Goal: Information Seeking & Learning: Find specific fact

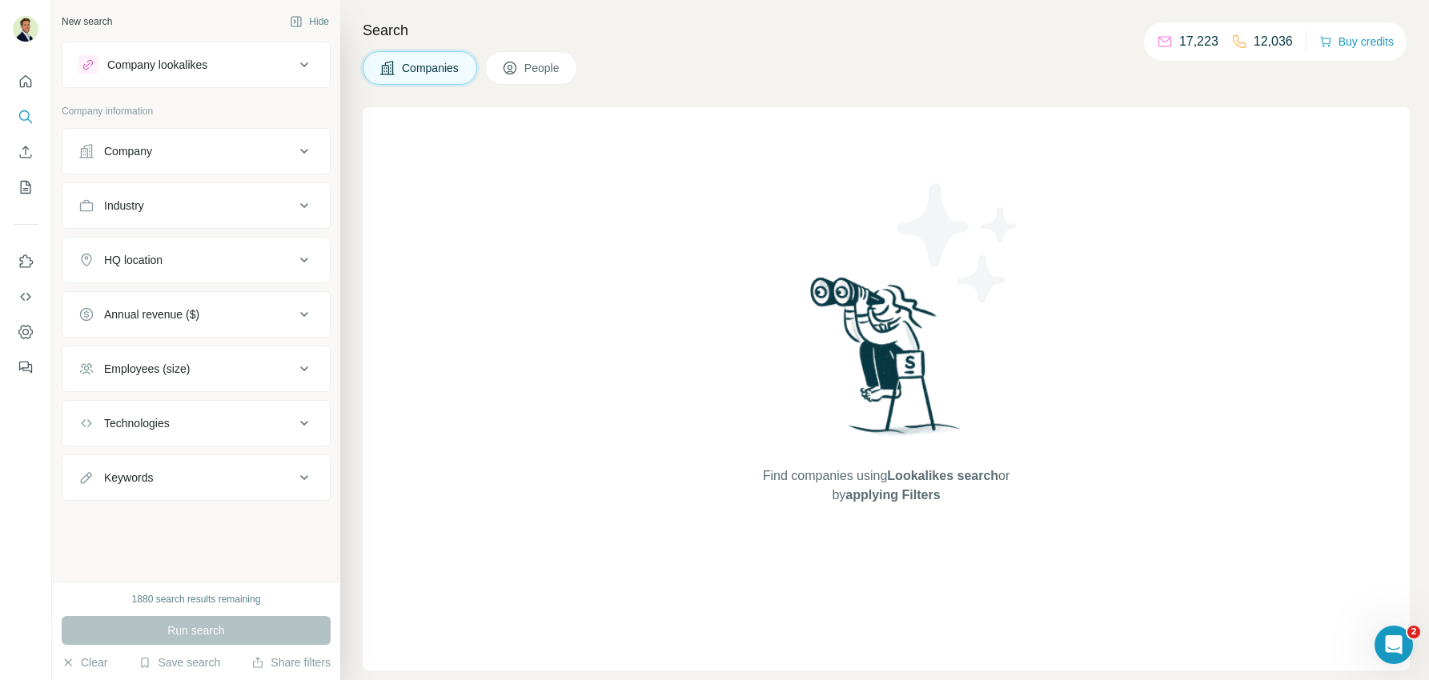
click at [517, 72] on icon at bounding box center [510, 68] width 16 height 16
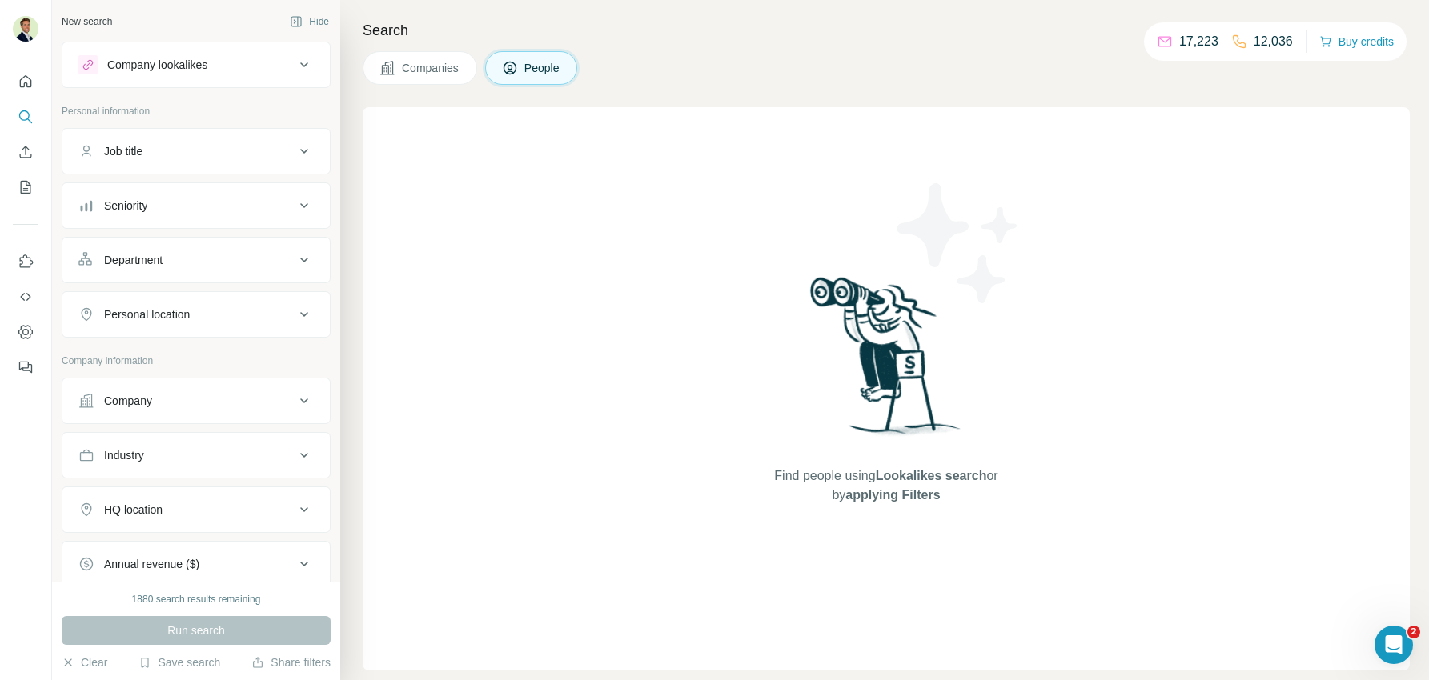
click at [170, 397] on div "Company" at bounding box center [186, 401] width 216 height 16
click at [155, 460] on input "text" at bounding box center [195, 471] width 235 height 29
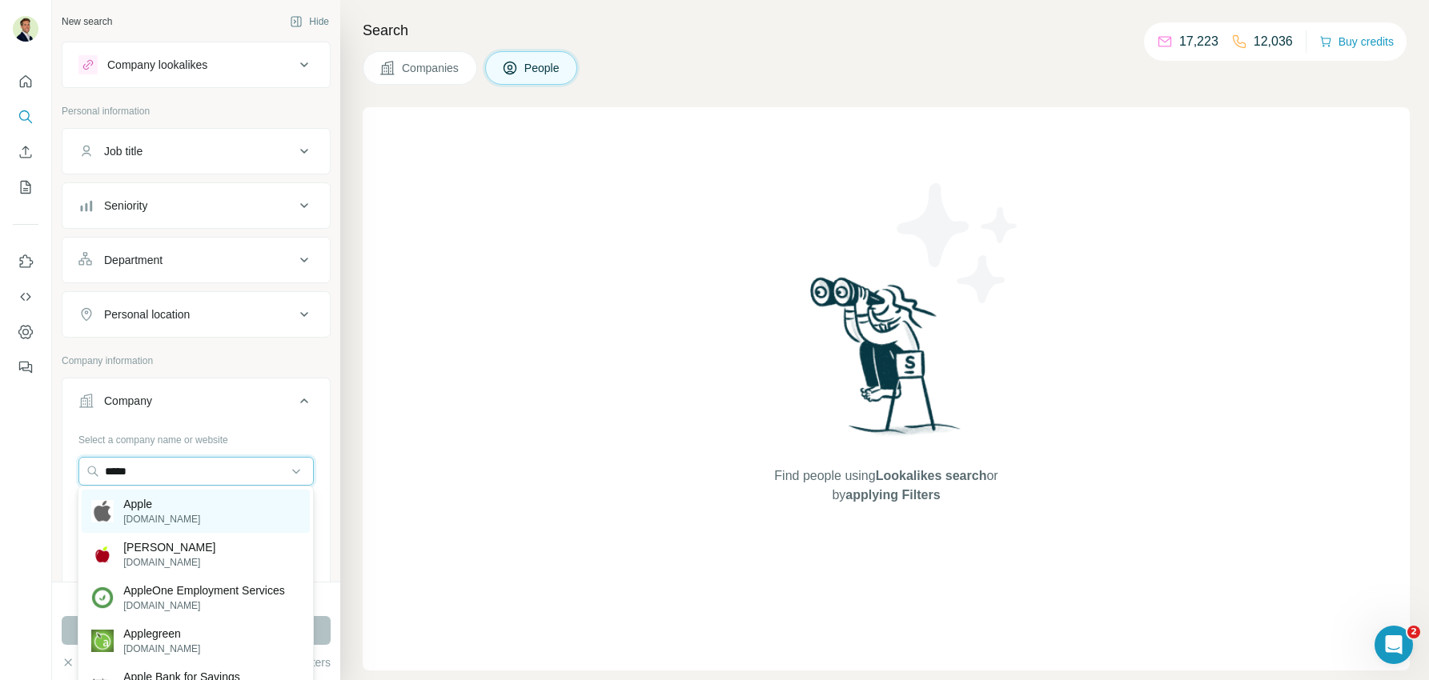
type input "*****"
click at [153, 502] on p "Apple" at bounding box center [161, 504] width 77 height 16
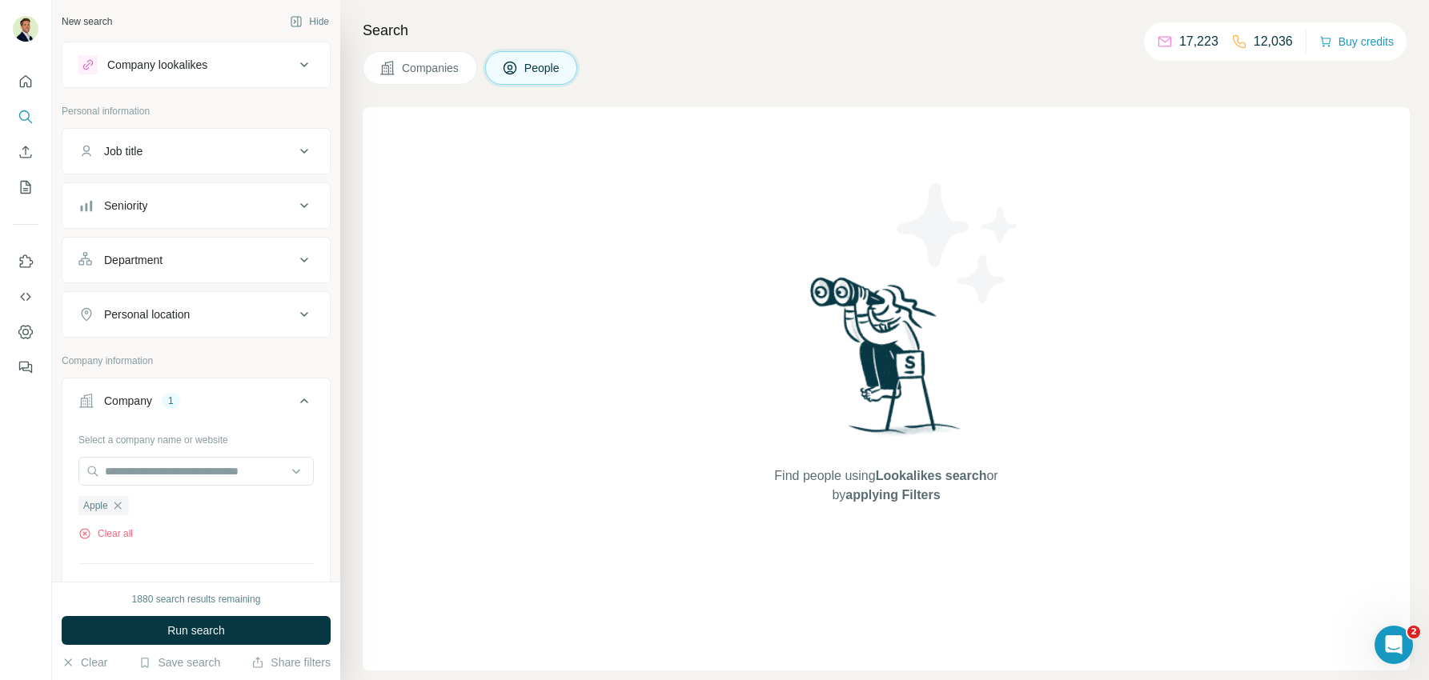
click at [186, 263] on div "Department" at bounding box center [186, 260] width 216 height 16
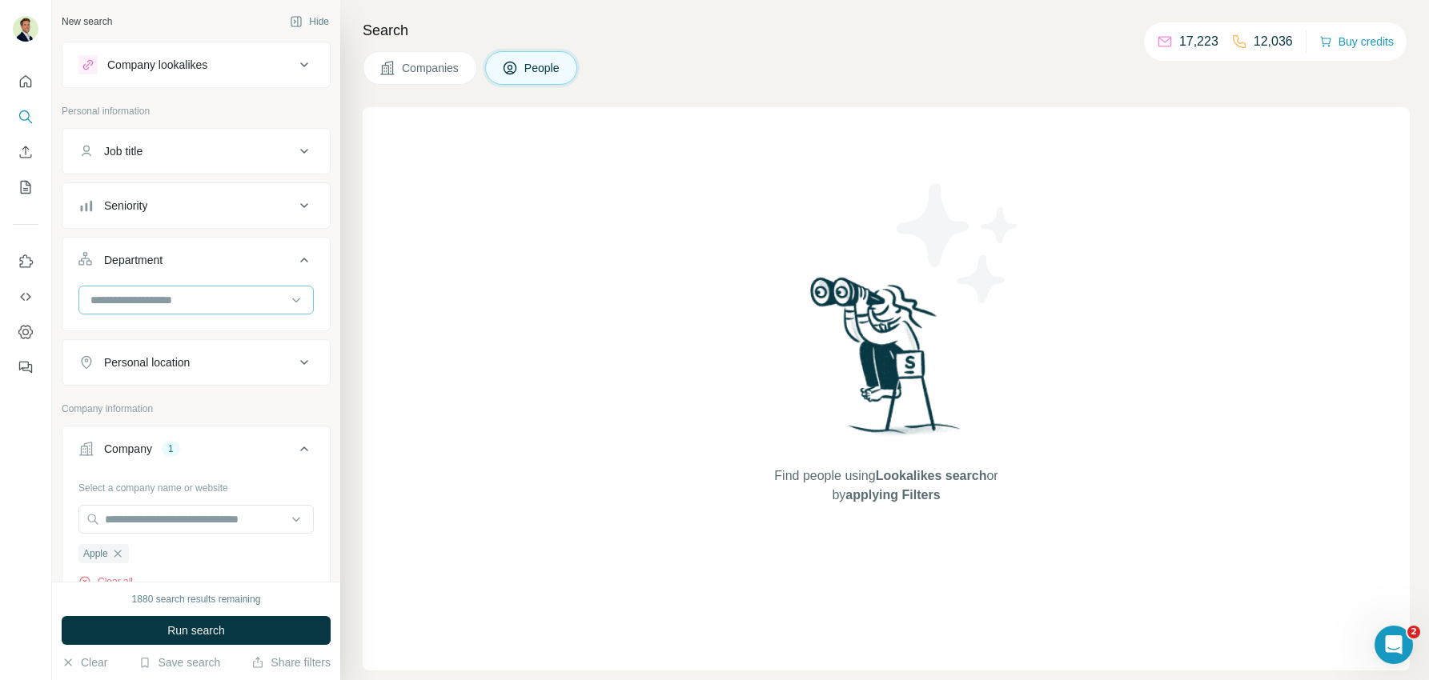
drag, startPoint x: 156, startPoint y: 311, endPoint x: 153, endPoint y: 295, distance: 17.1
click at [156, 311] on div at bounding box center [195, 300] width 235 height 29
click at [153, 295] on input at bounding box center [188, 300] width 198 height 18
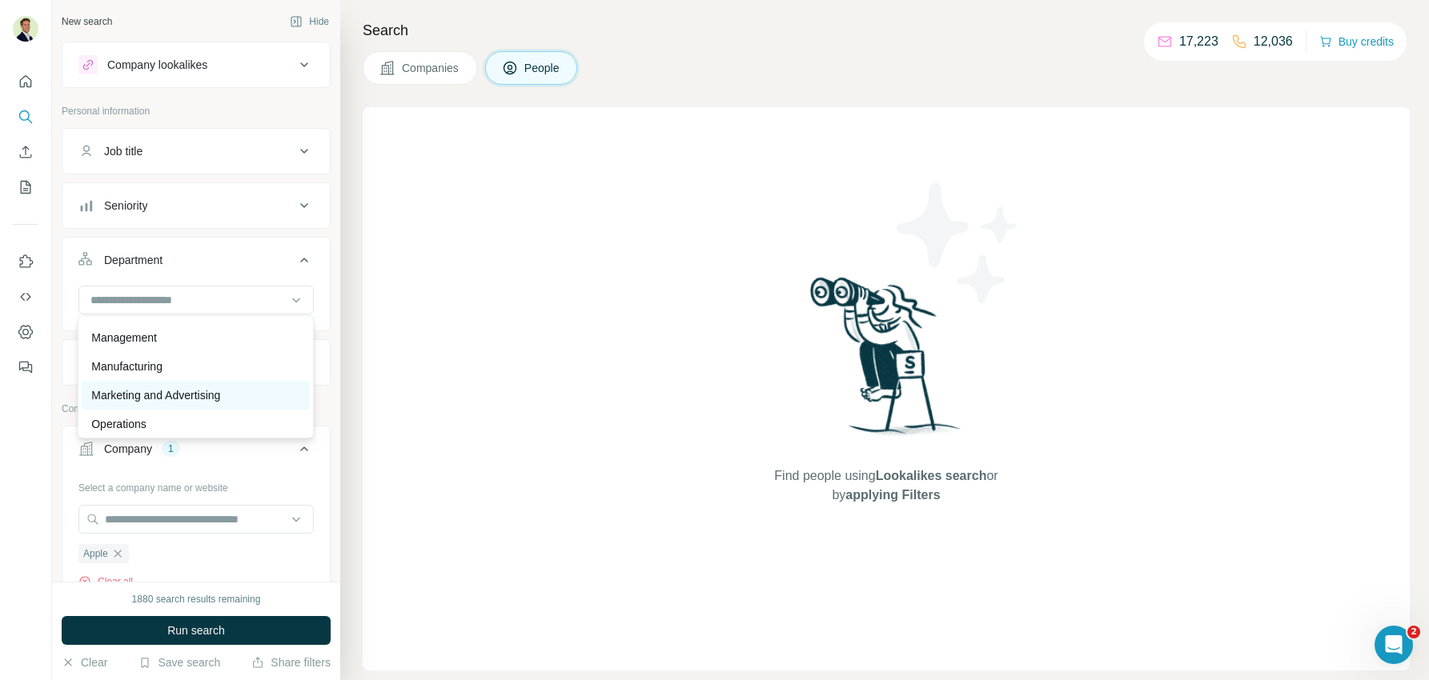
click at [163, 390] on p "Marketing and Advertising" at bounding box center [155, 395] width 129 height 16
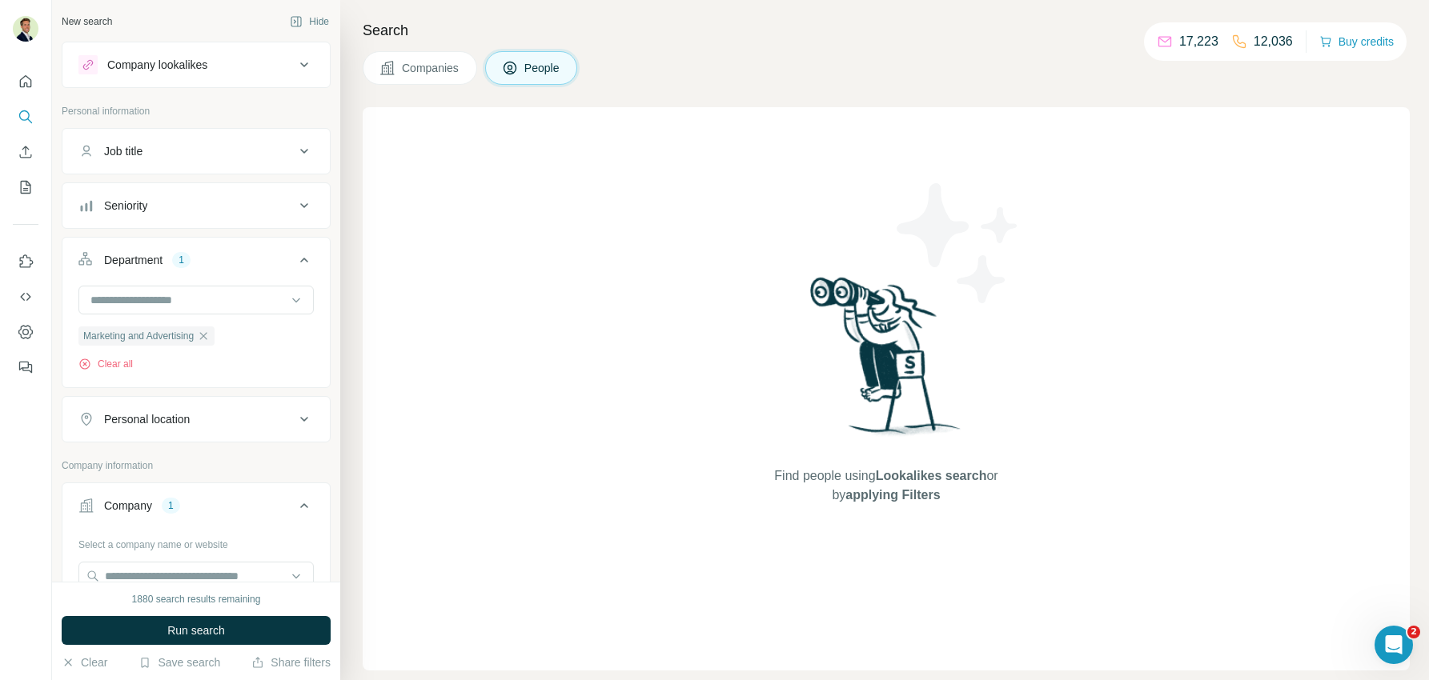
click at [155, 416] on div "Personal location" at bounding box center [147, 419] width 86 height 16
click at [135, 447] on input "text" at bounding box center [195, 459] width 235 height 29
type input "**********"
click at [303, 502] on div "🇺🇸 [GEOGRAPHIC_DATA]" at bounding box center [196, 508] width 228 height 58
click at [252, 411] on div "Personal location 1" at bounding box center [186, 419] width 216 height 16
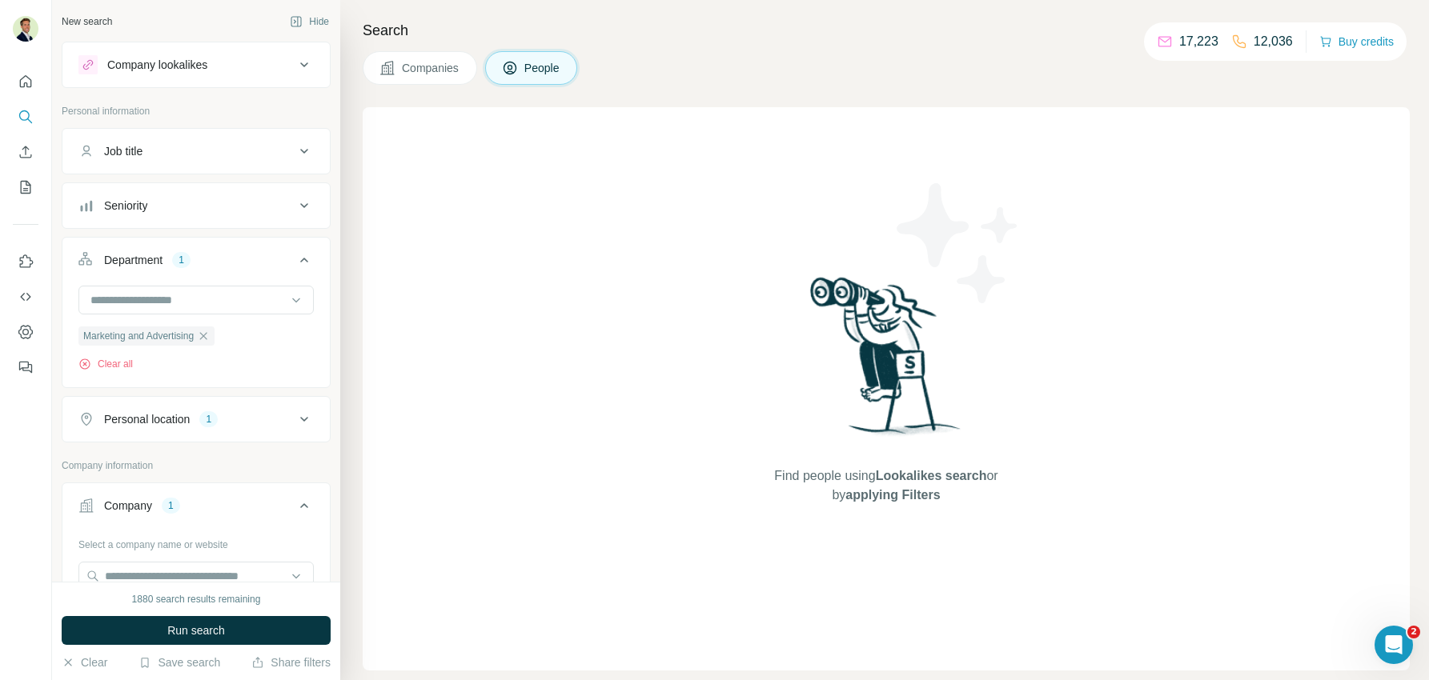
click at [142, 202] on div "Seniority" at bounding box center [125, 206] width 43 height 16
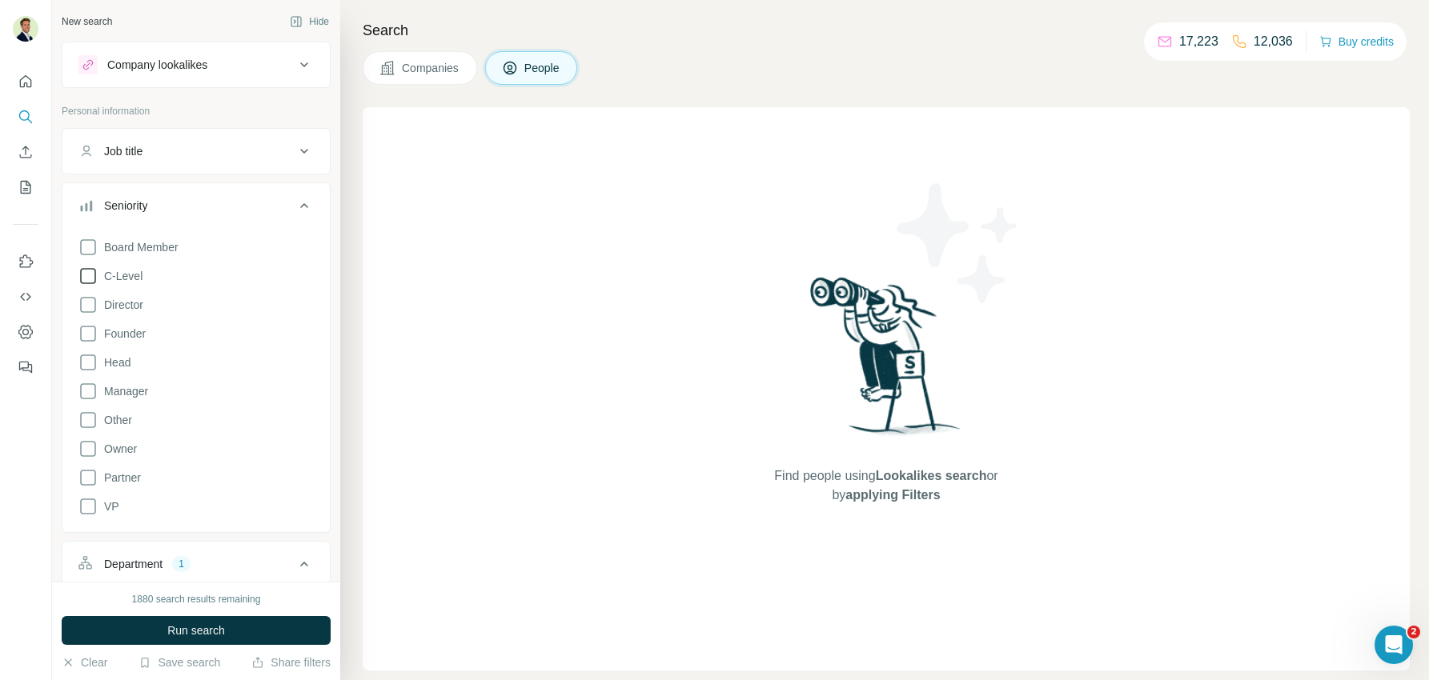
click at [90, 274] on icon at bounding box center [87, 276] width 19 height 19
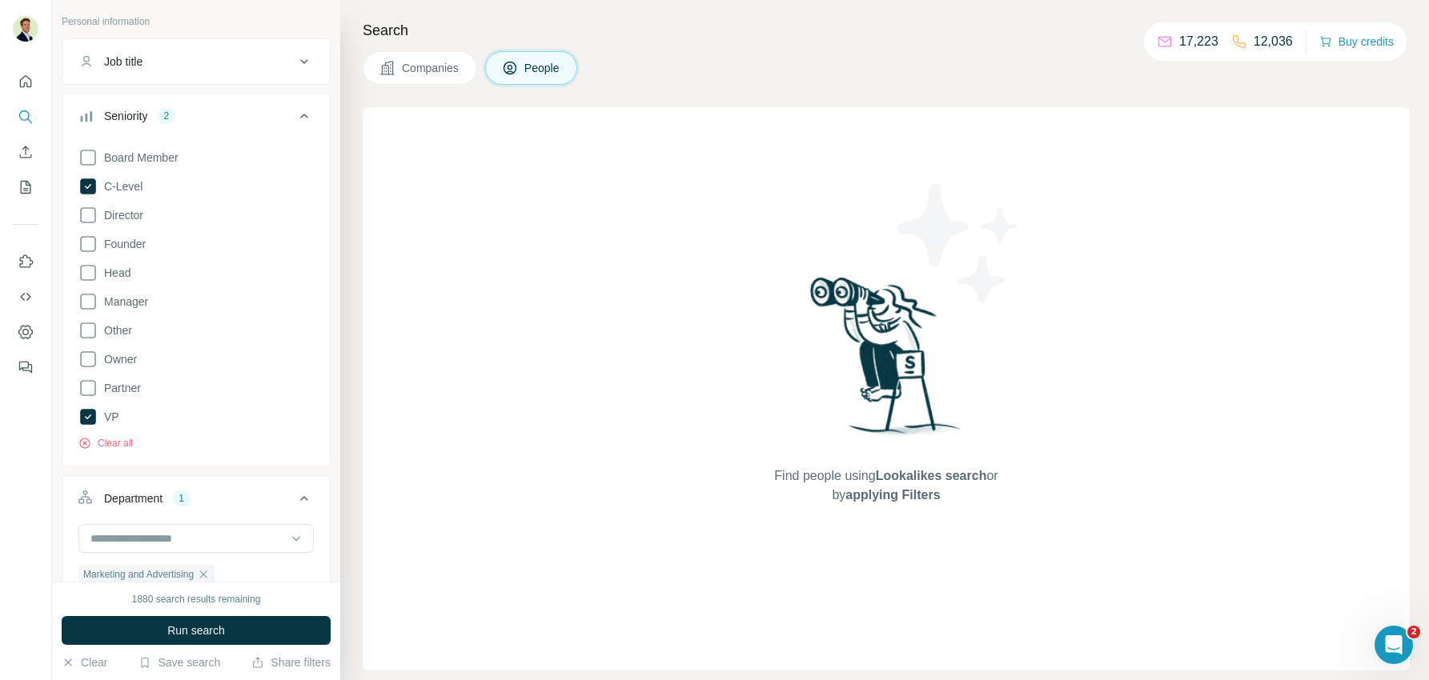
scroll to position [94, 0]
click at [195, 543] on span "Run search" at bounding box center [196, 631] width 58 height 16
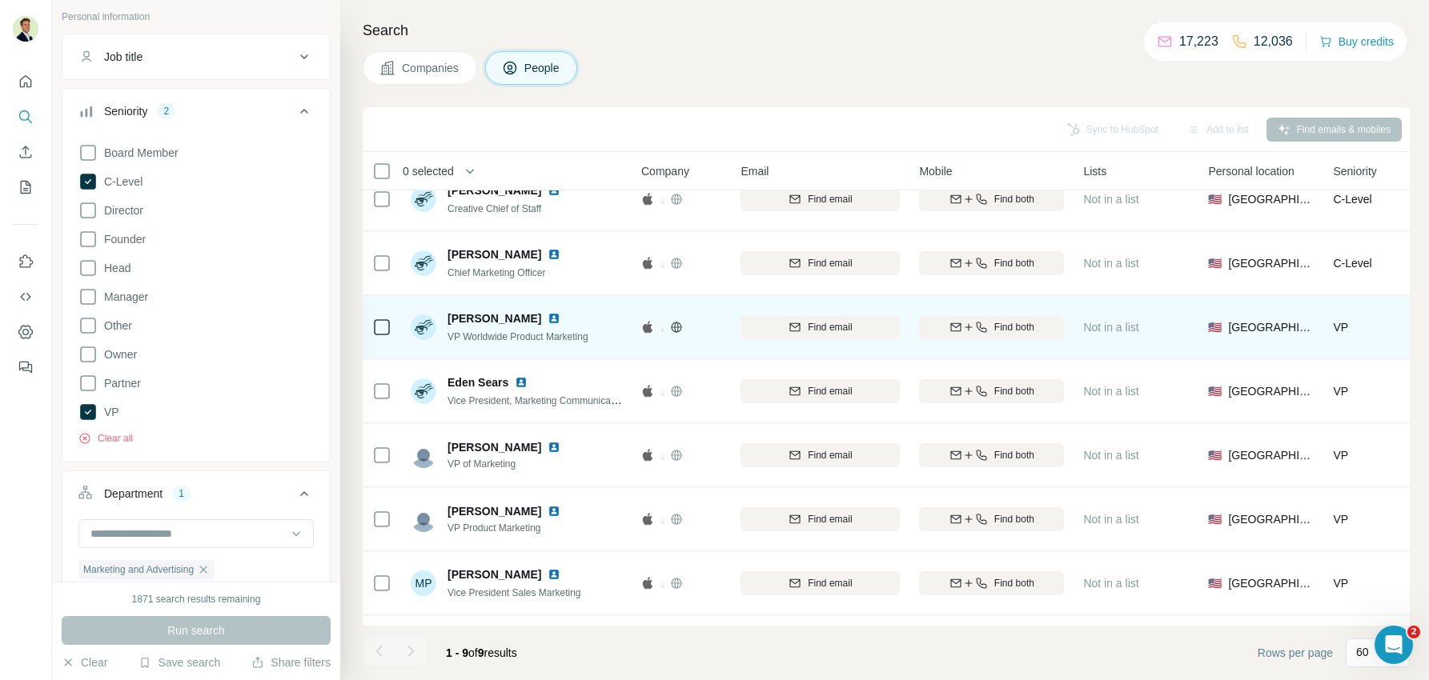
scroll to position [0, 0]
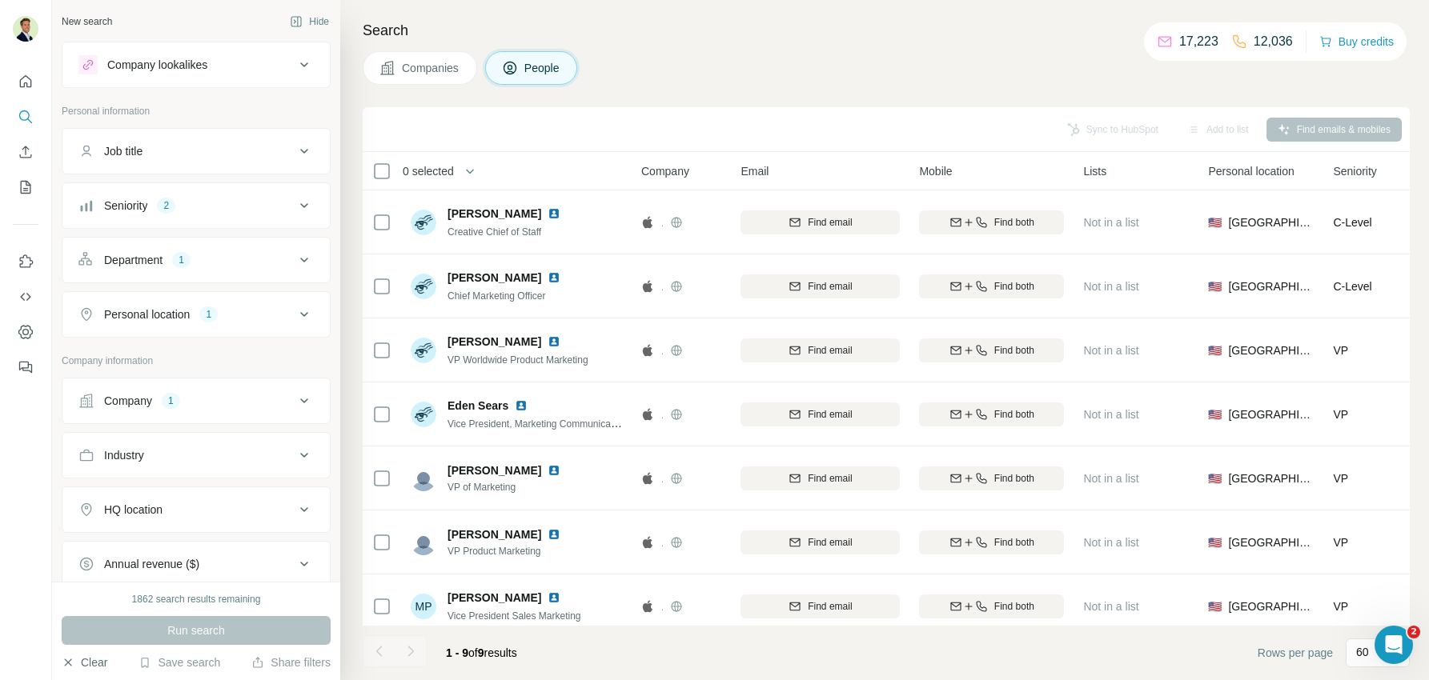
click at [98, 664] on button "Clear" at bounding box center [85, 663] width 46 height 16
click at [436, 65] on span "Companies" at bounding box center [431, 68] width 58 height 16
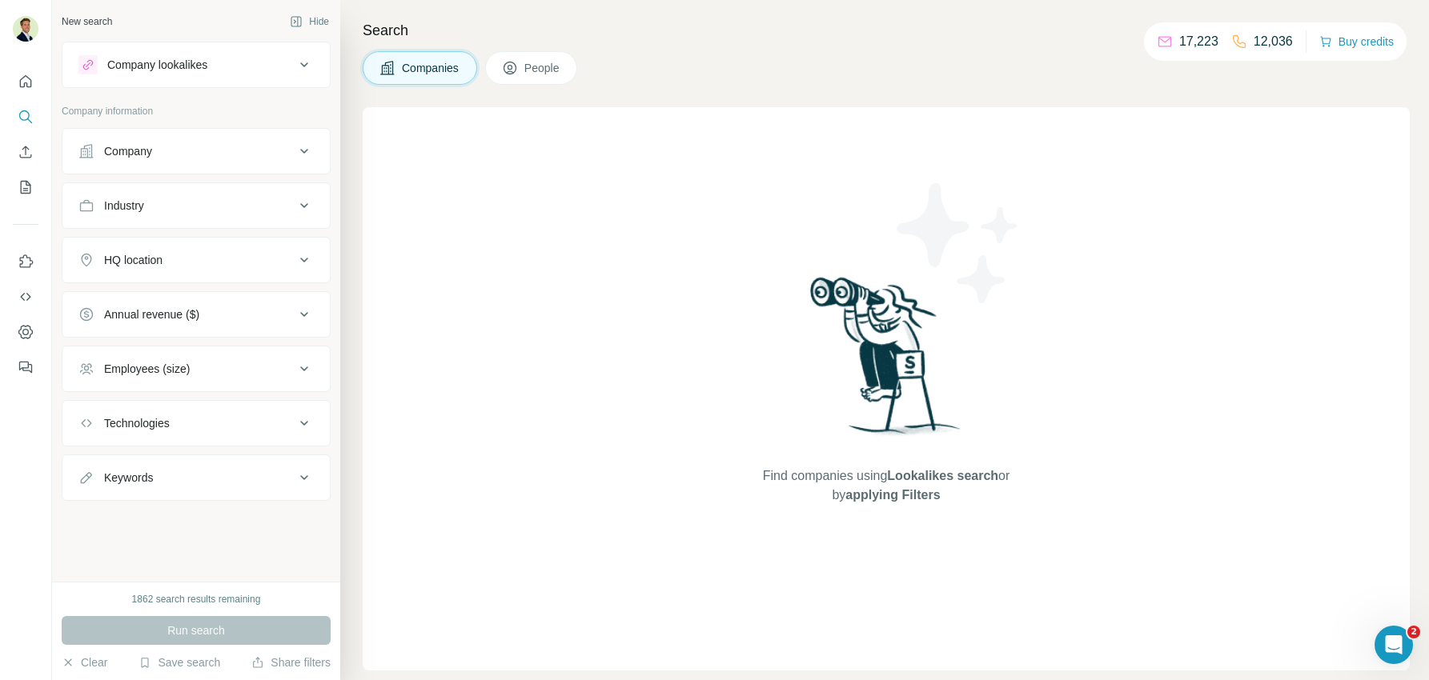
click at [546, 65] on span "People" at bounding box center [542, 68] width 37 height 16
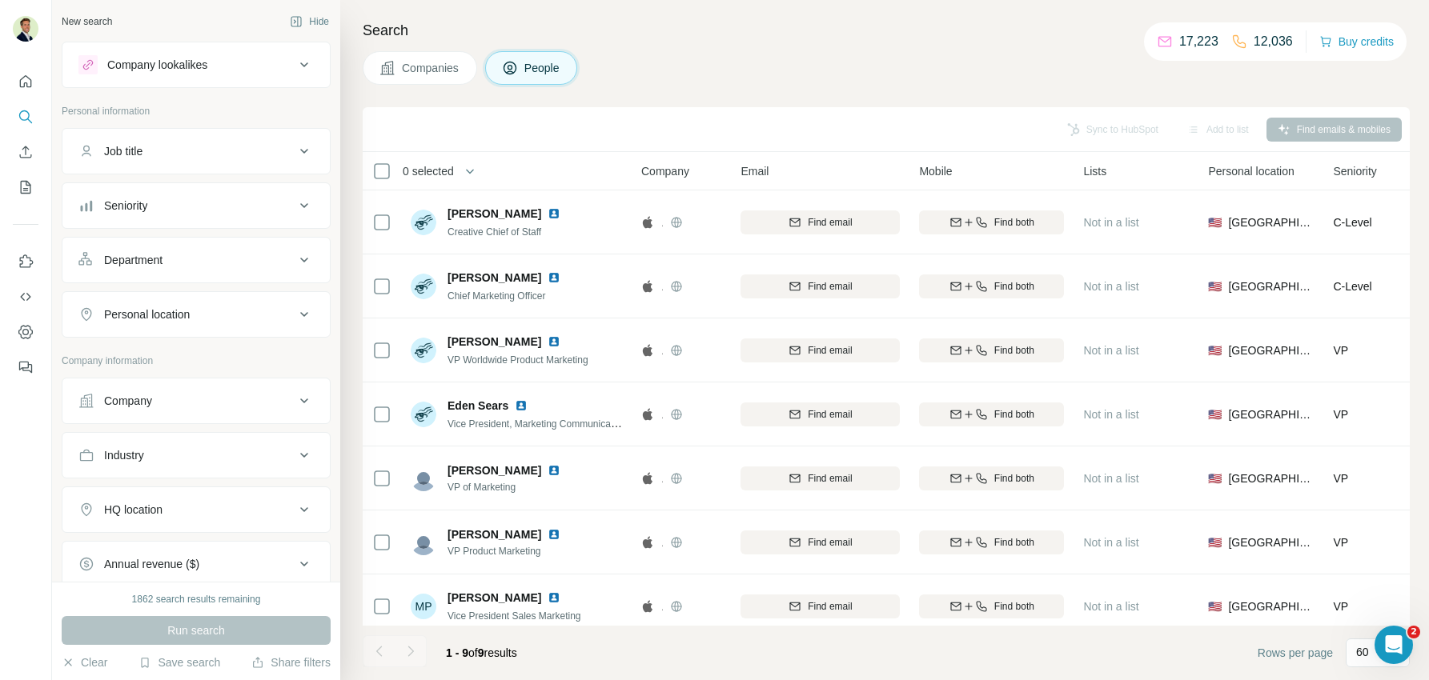
click at [214, 395] on div "Company" at bounding box center [186, 401] width 216 height 16
click at [194, 469] on input "text" at bounding box center [195, 471] width 235 height 29
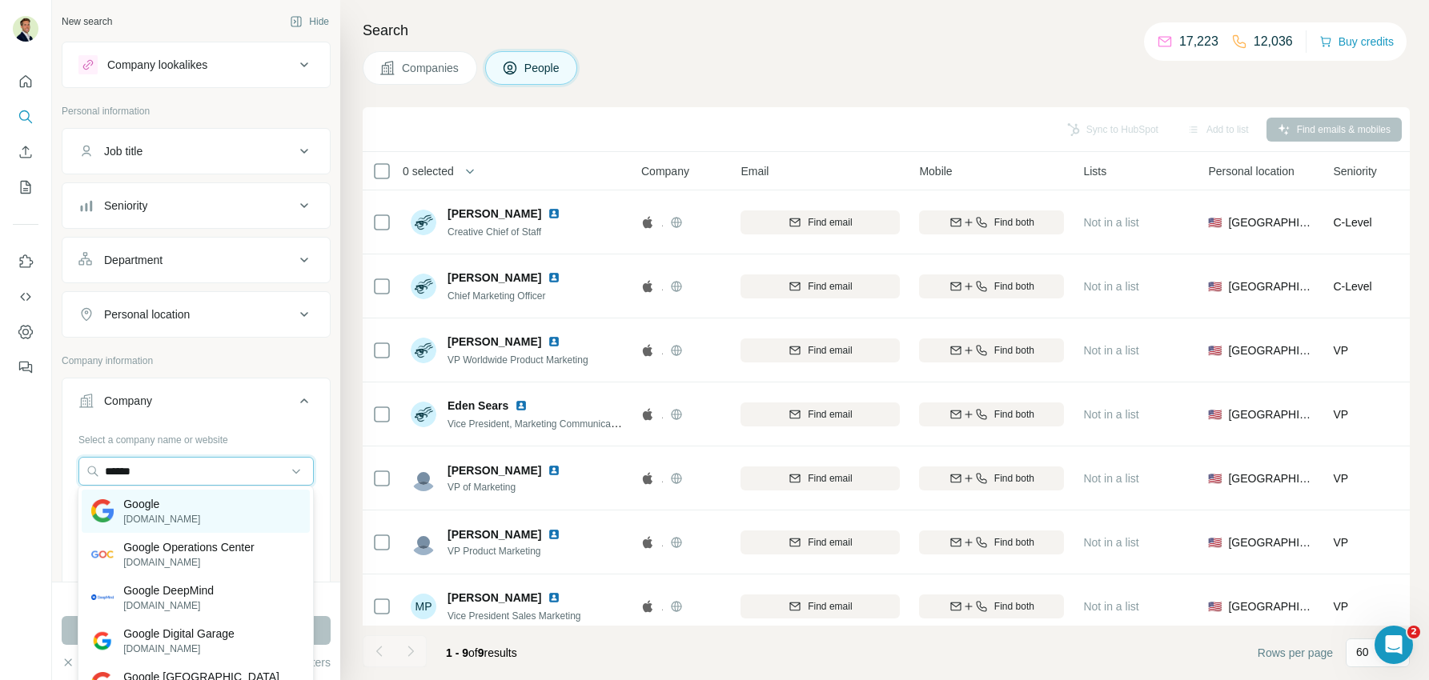
type input "******"
click at [178, 507] on div "Google [DOMAIN_NAME]" at bounding box center [196, 511] width 228 height 43
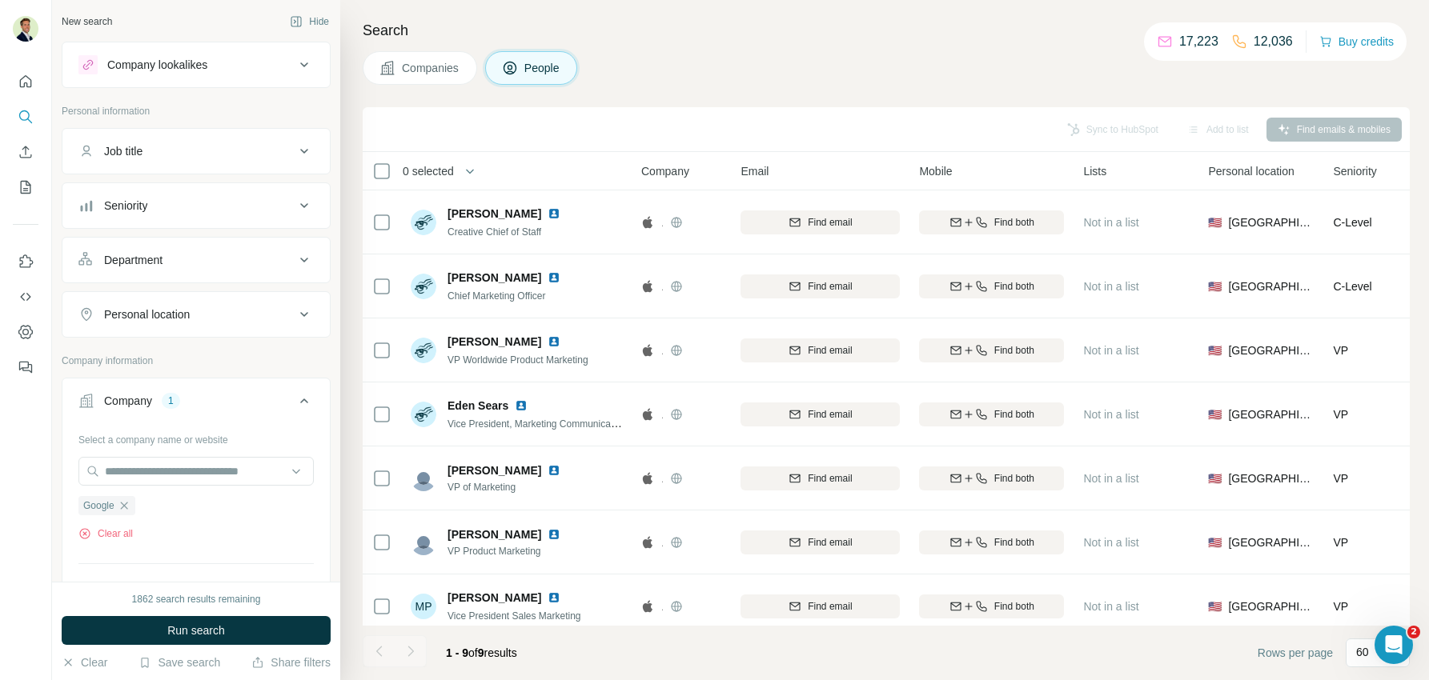
click at [184, 247] on button "Department" at bounding box center [195, 260] width 267 height 38
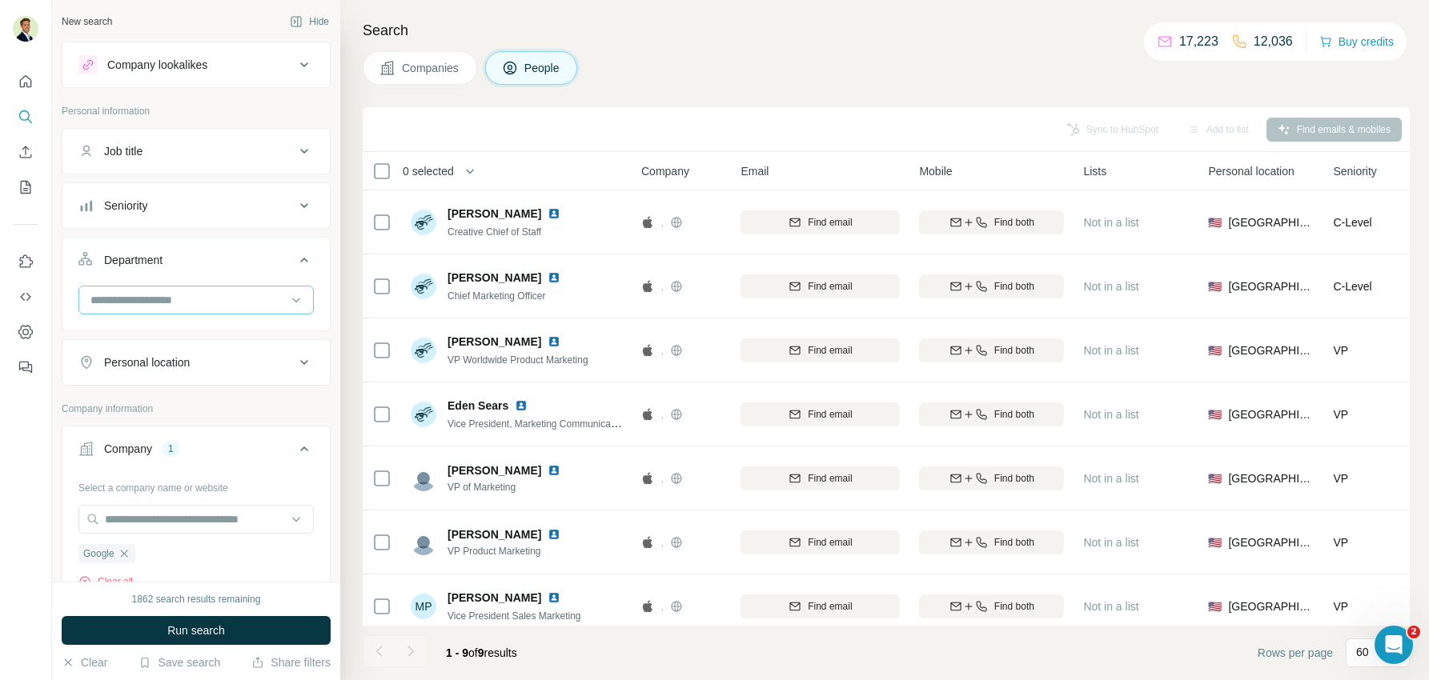
click at [170, 302] on input at bounding box center [188, 300] width 198 height 18
click at [139, 399] on p "Marketing and Advertising" at bounding box center [155, 400] width 129 height 16
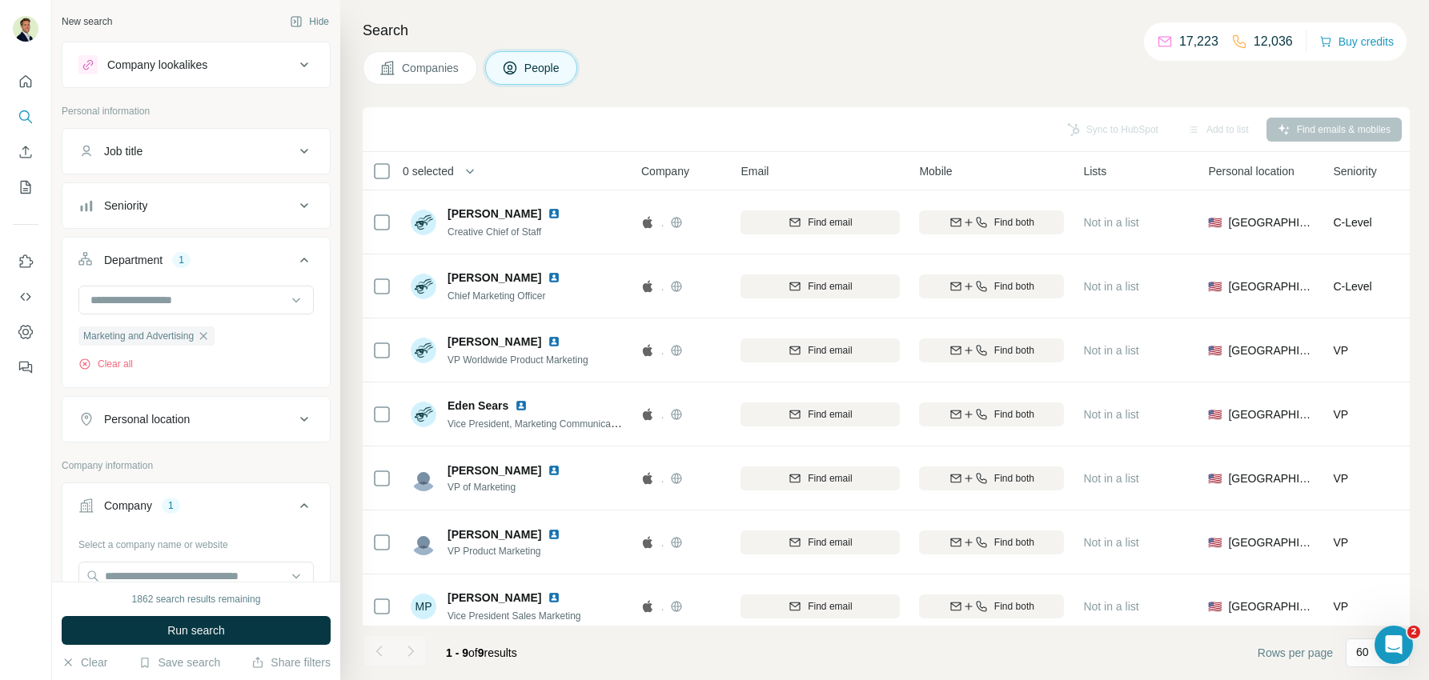
click at [241, 252] on div "Department 1" at bounding box center [186, 260] width 216 height 16
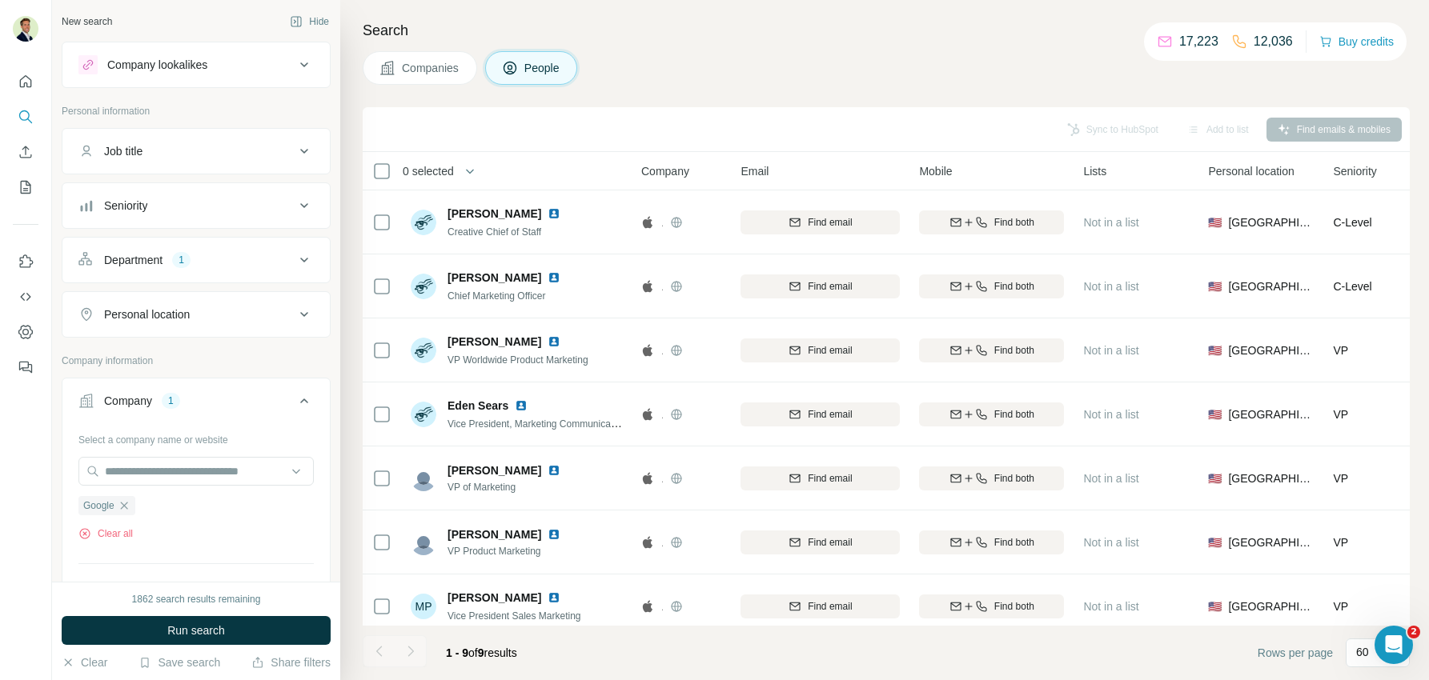
click at [207, 206] on div "Seniority" at bounding box center [186, 206] width 216 height 16
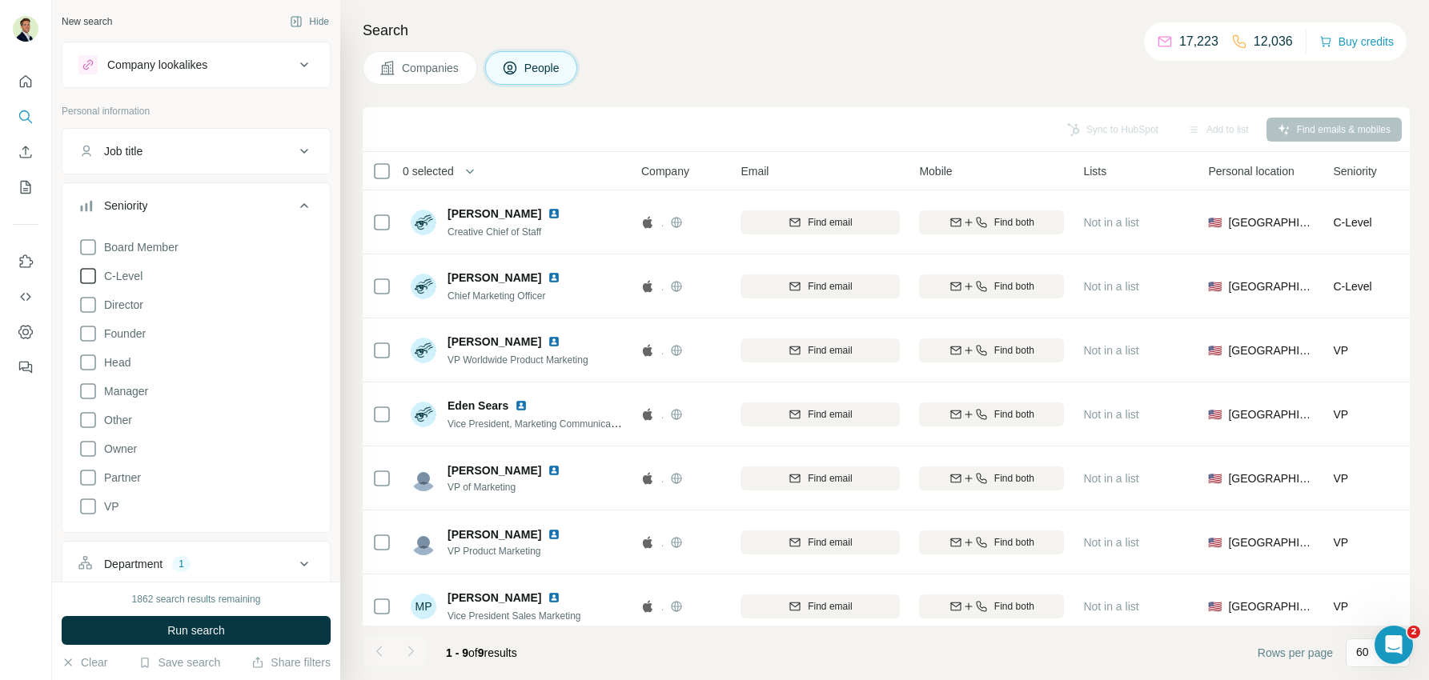
click at [100, 277] on span "C-Level" at bounding box center [120, 276] width 45 height 16
click at [161, 199] on div "1" at bounding box center [166, 206] width 18 height 14
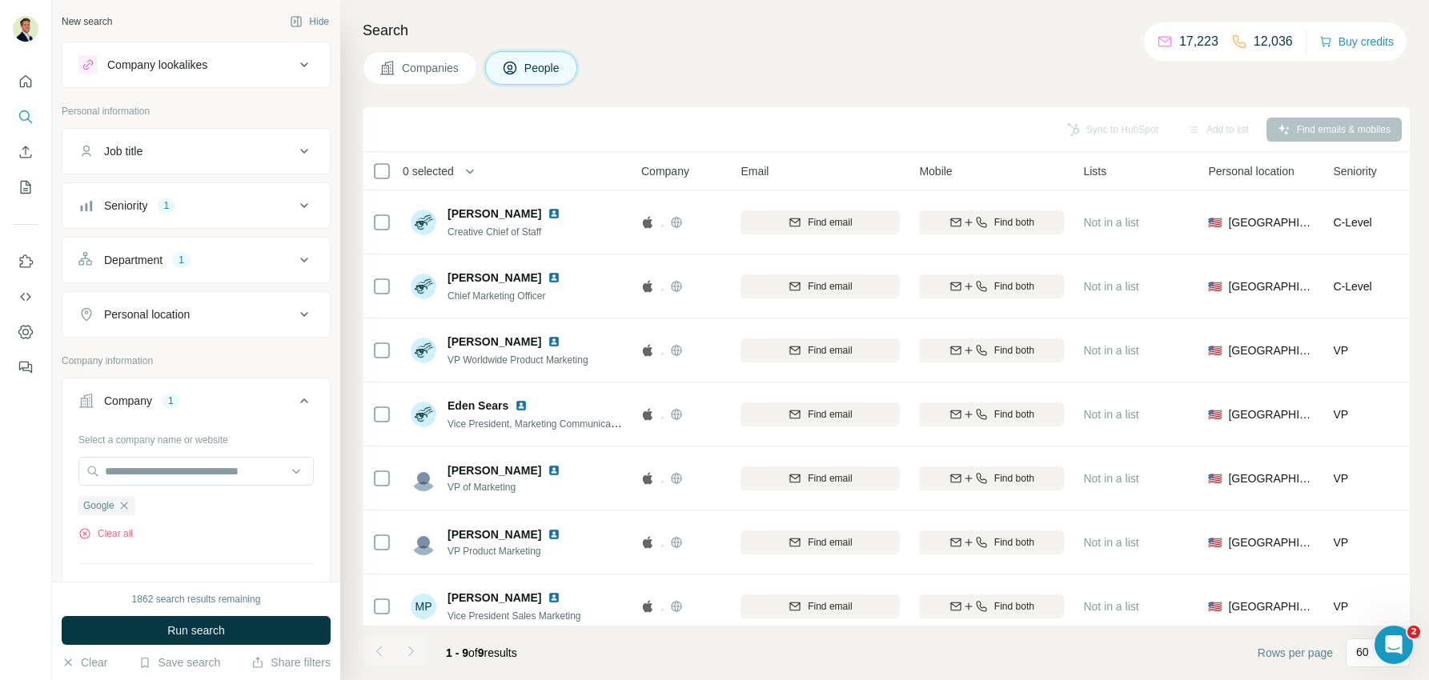
click at [134, 311] on div "Personal location" at bounding box center [147, 315] width 86 height 16
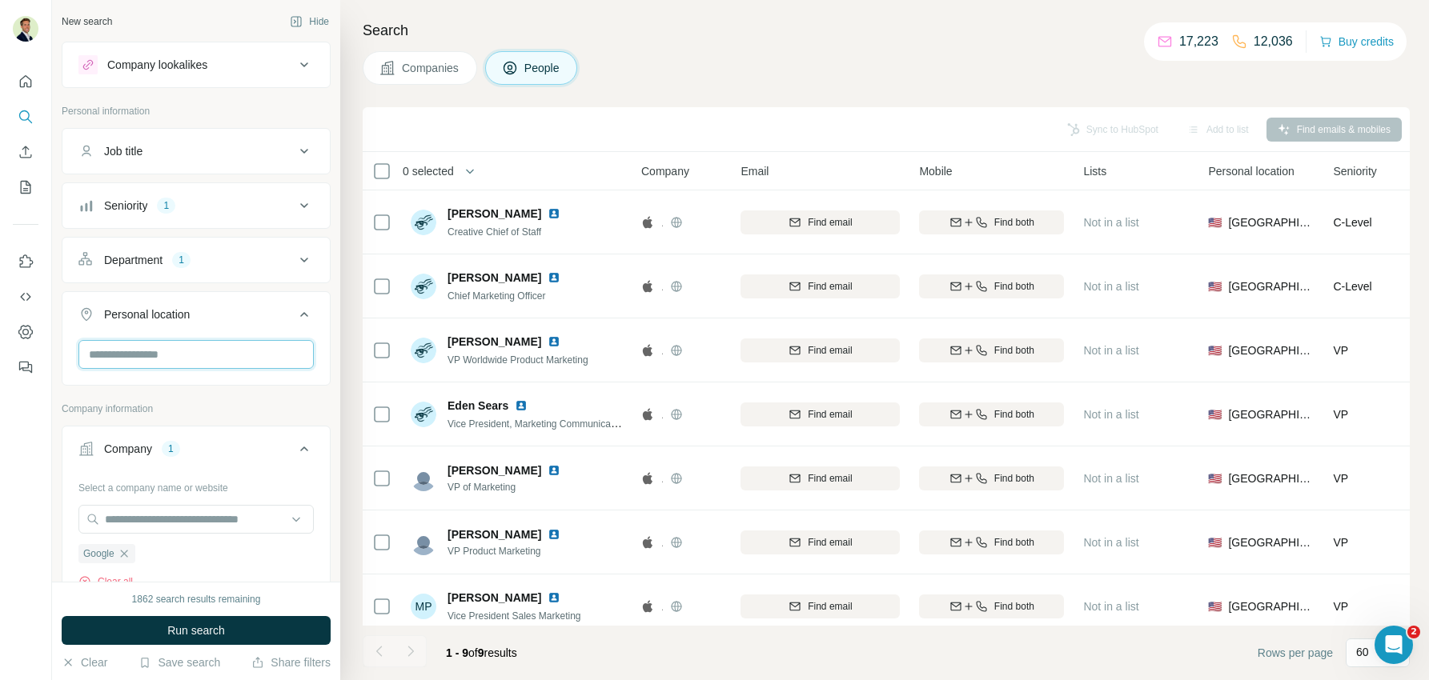
click at [137, 348] on input "text" at bounding box center [195, 354] width 235 height 29
type input "**********"
click at [175, 391] on label "🇺🇸 [GEOGRAPHIC_DATA]" at bounding box center [158, 393] width 134 height 19
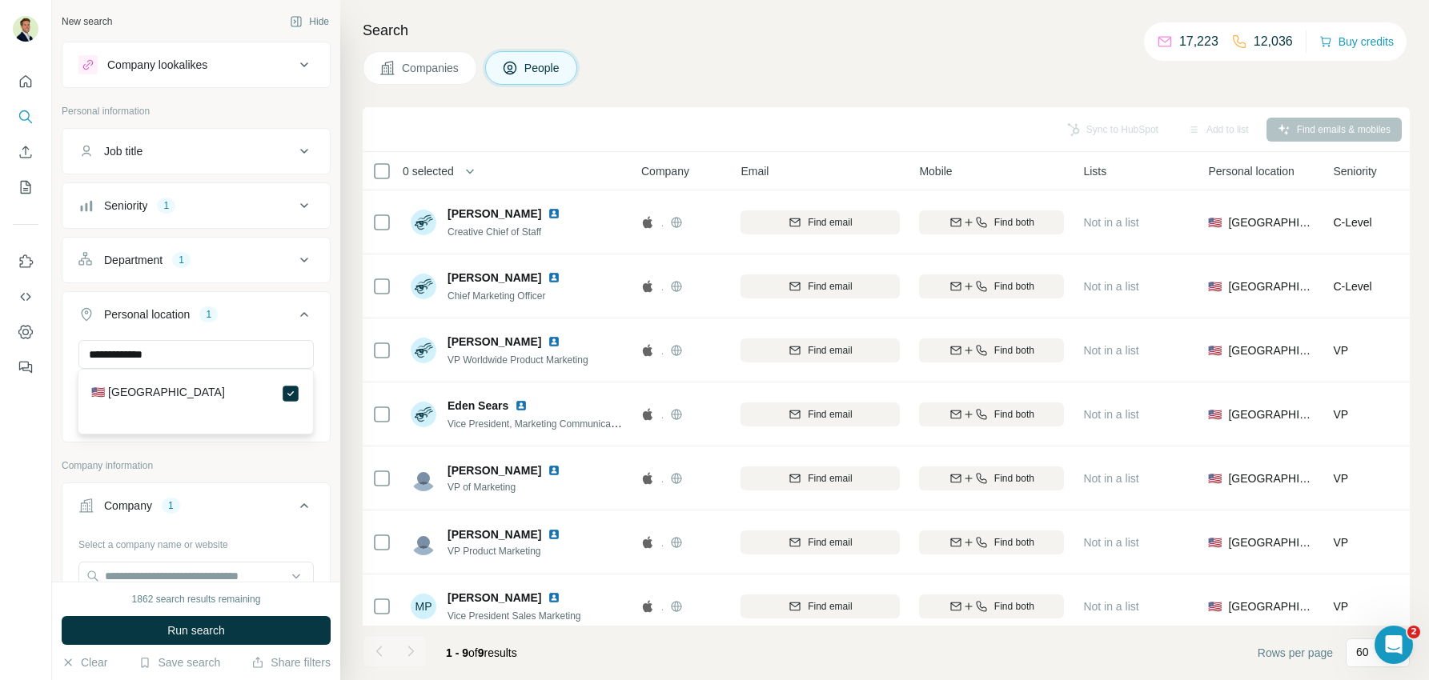
click at [212, 624] on span "Run search" at bounding box center [196, 631] width 58 height 16
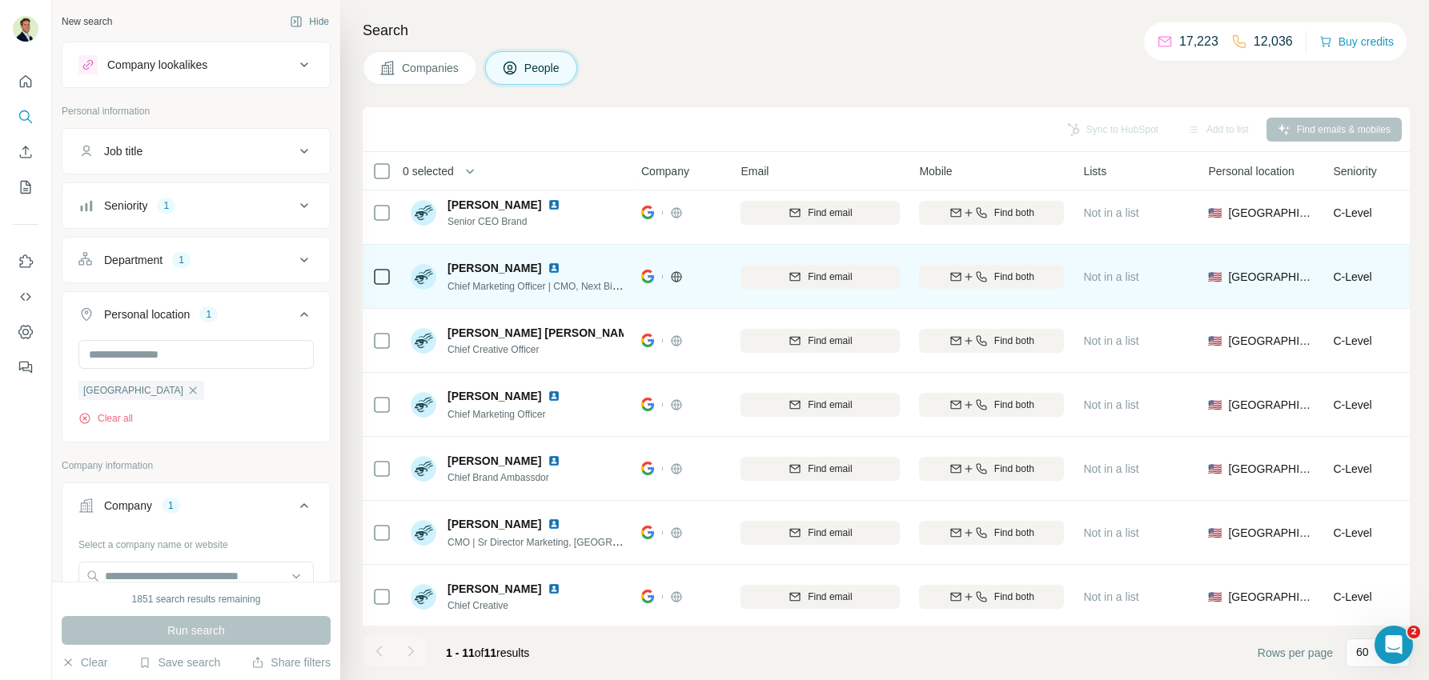
scroll to position [204, 0]
